Goal: Find specific page/section: Find specific page/section

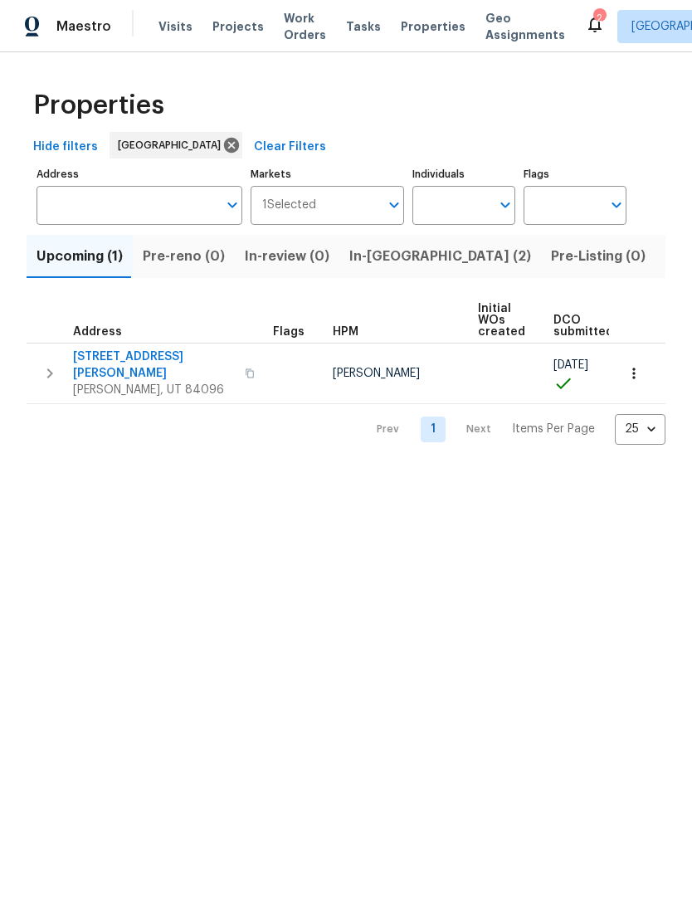
click at [665, 256] on span "Listed (17)" at bounding box center [699, 256] width 68 height 23
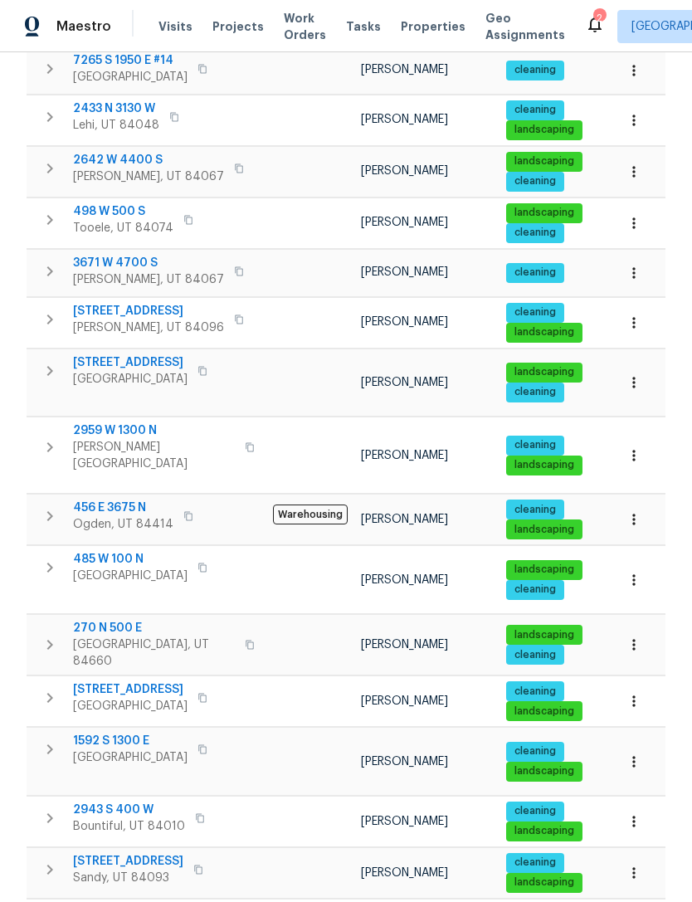
scroll to position [347, 0]
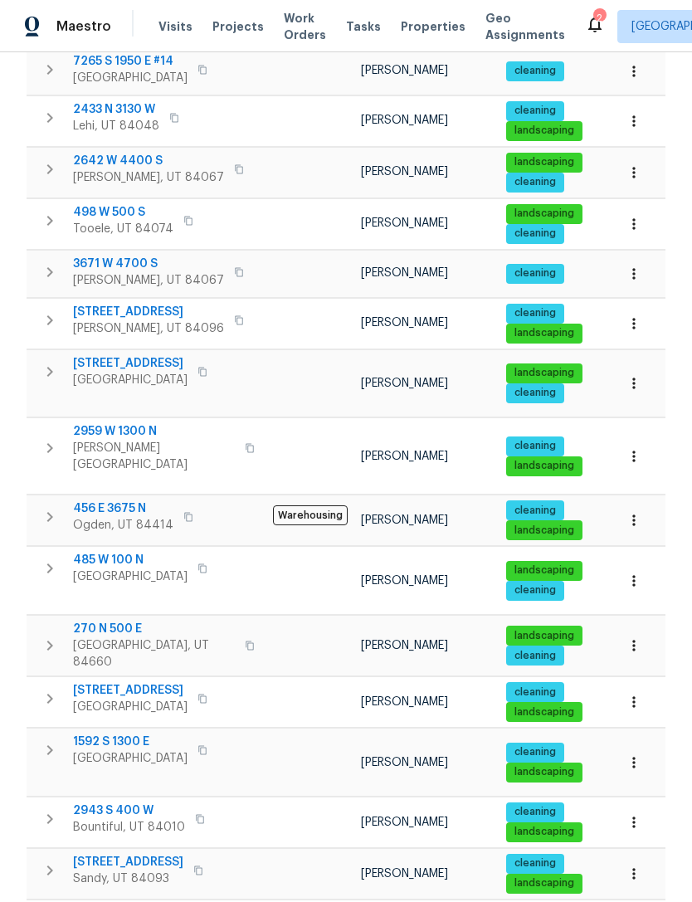
click at [129, 734] on span "1592 S 1300 E" at bounding box center [130, 742] width 115 height 17
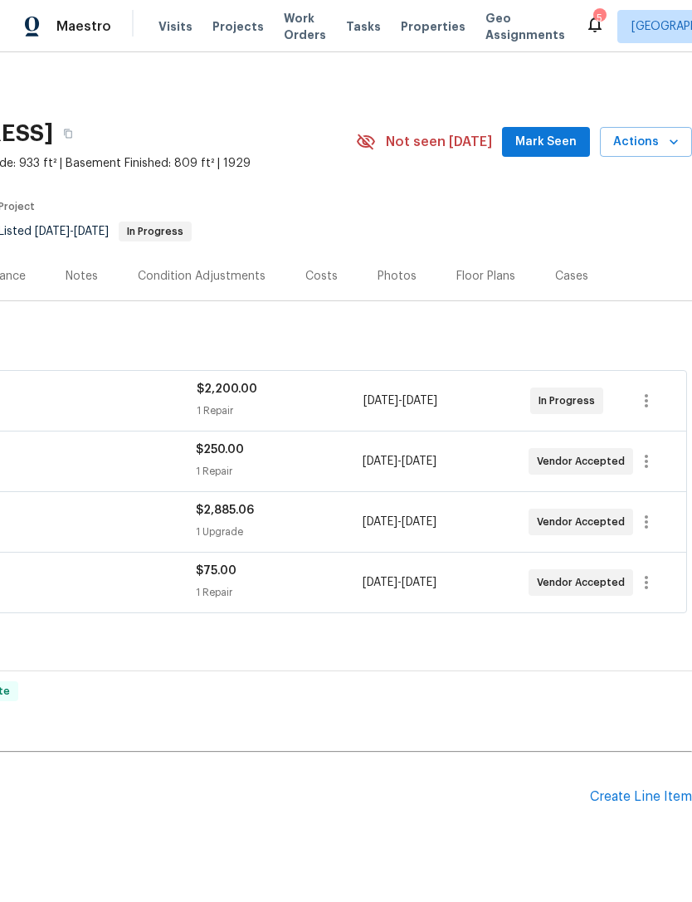
scroll to position [0, 246]
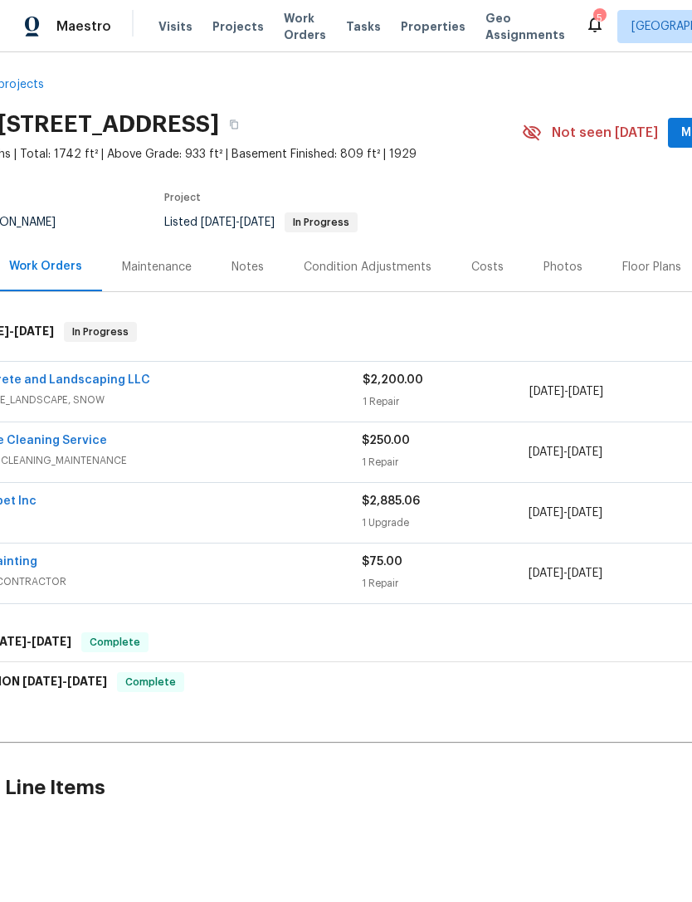
scroll to position [9, 80]
